Goal: Find specific page/section: Find specific page/section

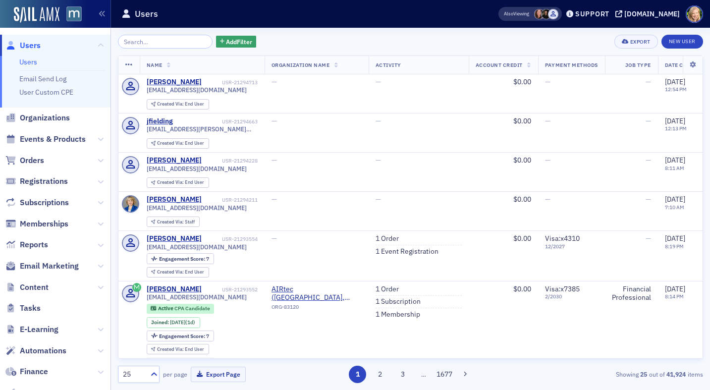
click at [43, 124] on span "Organizations" at bounding box center [55, 118] width 111 height 21
click at [45, 114] on span "Organizations" at bounding box center [45, 117] width 50 height 11
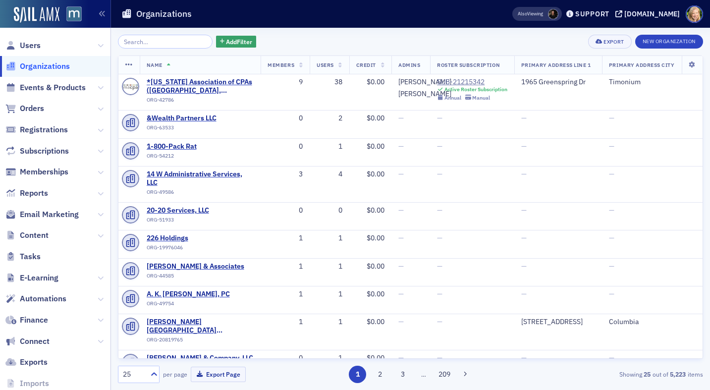
click at [155, 38] on input "search" at bounding box center [165, 42] width 95 height 14
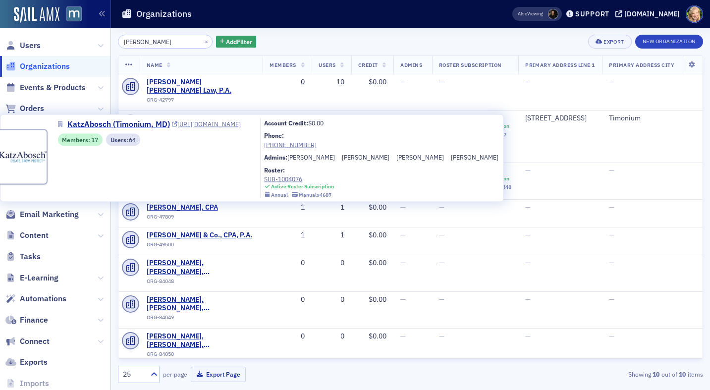
type input "katz"
click at [104, 124] on span "KatzAbosch (Timonium, MD)" at bounding box center [118, 124] width 103 height 12
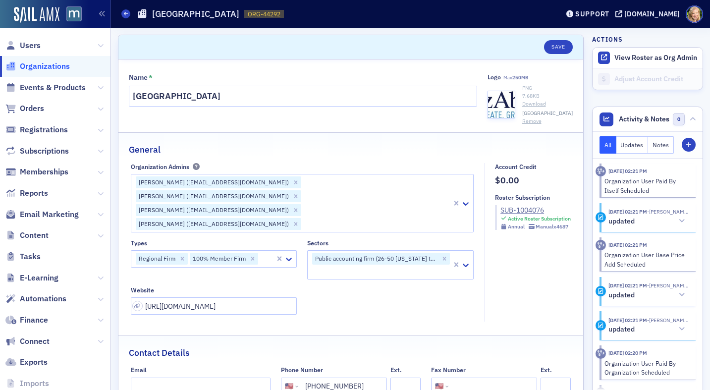
select select "US"
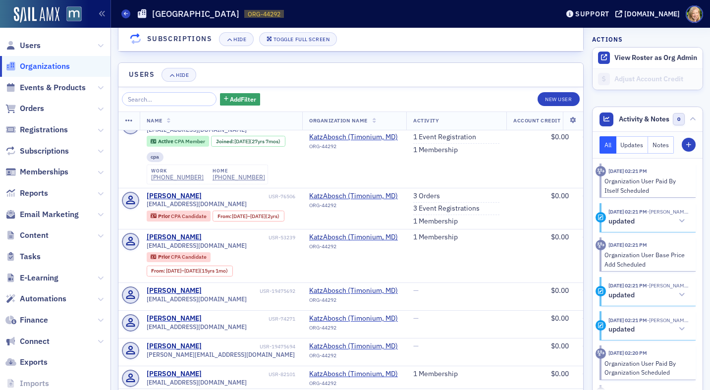
scroll to position [1251, 0]
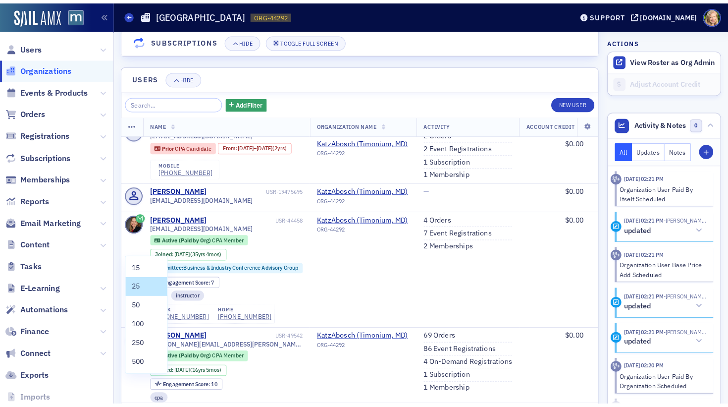
scroll to position [0, 0]
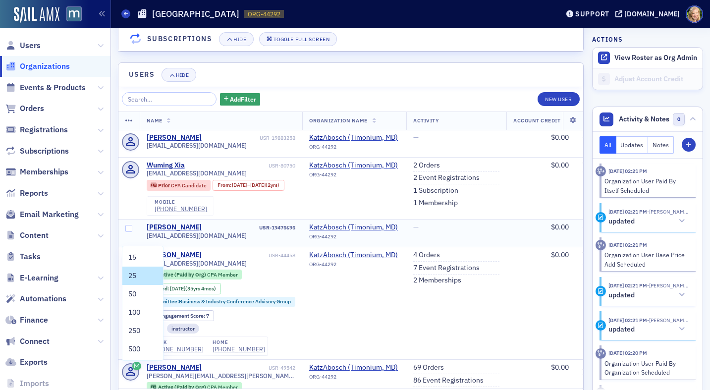
click at [235, 220] on td "[PERSON_NAME] USR-19475695 [EMAIL_ADDRESS][DOMAIN_NAME]" at bounding box center [221, 234] width 163 height 28
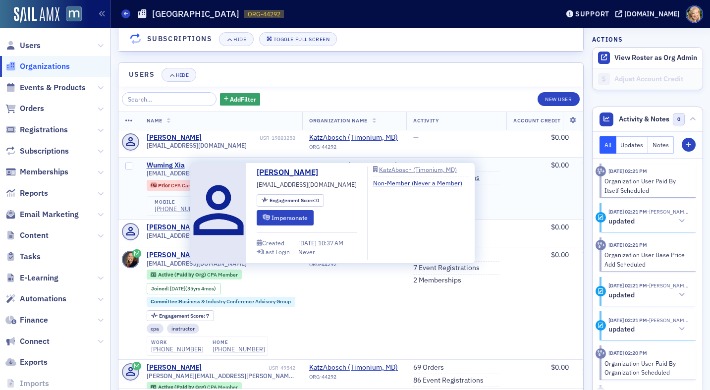
click at [161, 202] on td "Wuming Xia USR-80750 [EMAIL_ADDRESS][DOMAIN_NAME] Prior CPA Candidate From : [D…" at bounding box center [221, 188] width 163 height 62
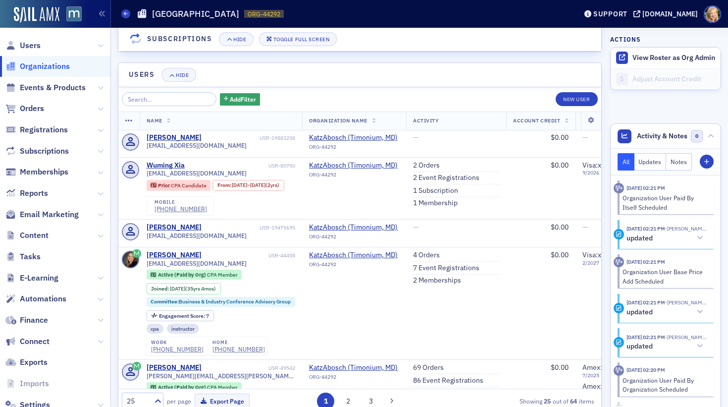
scroll to position [1460, 0]
